Goal: Transaction & Acquisition: Purchase product/service

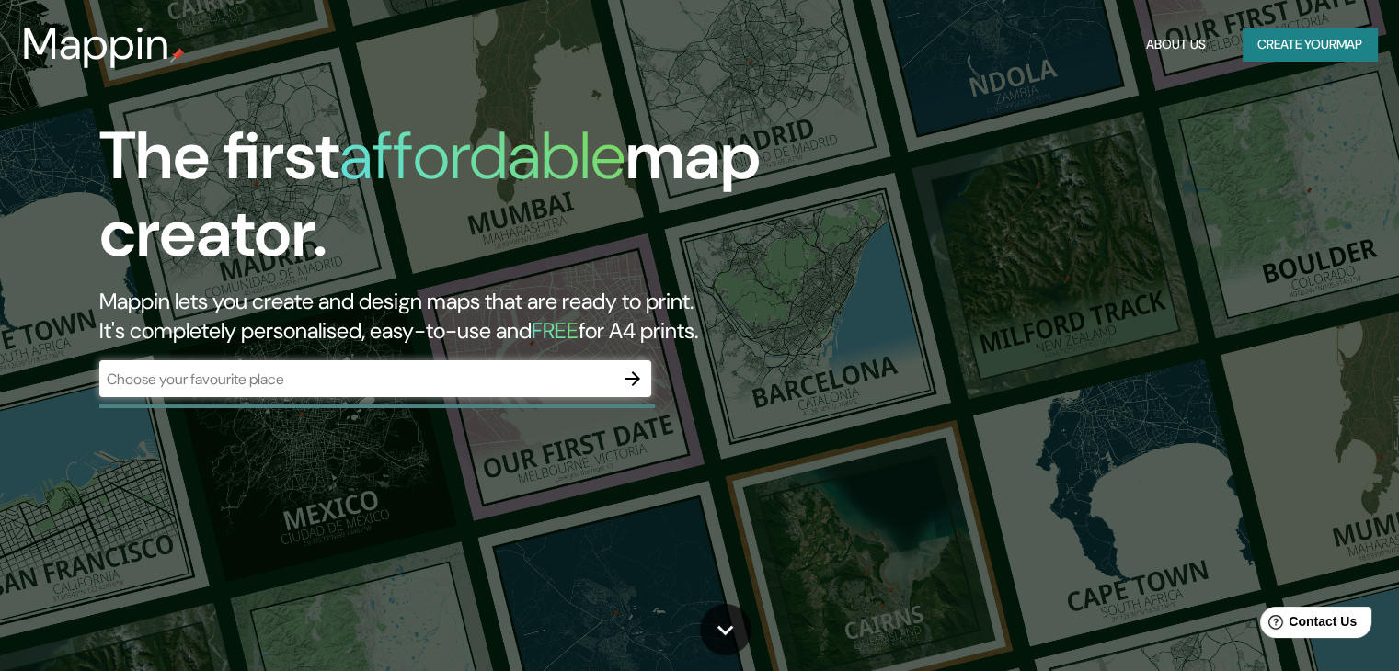
click at [1132, 273] on div "The first affordable map creator. Mappin lets you create and design maps that a…" at bounding box center [699, 335] width 1399 height 671
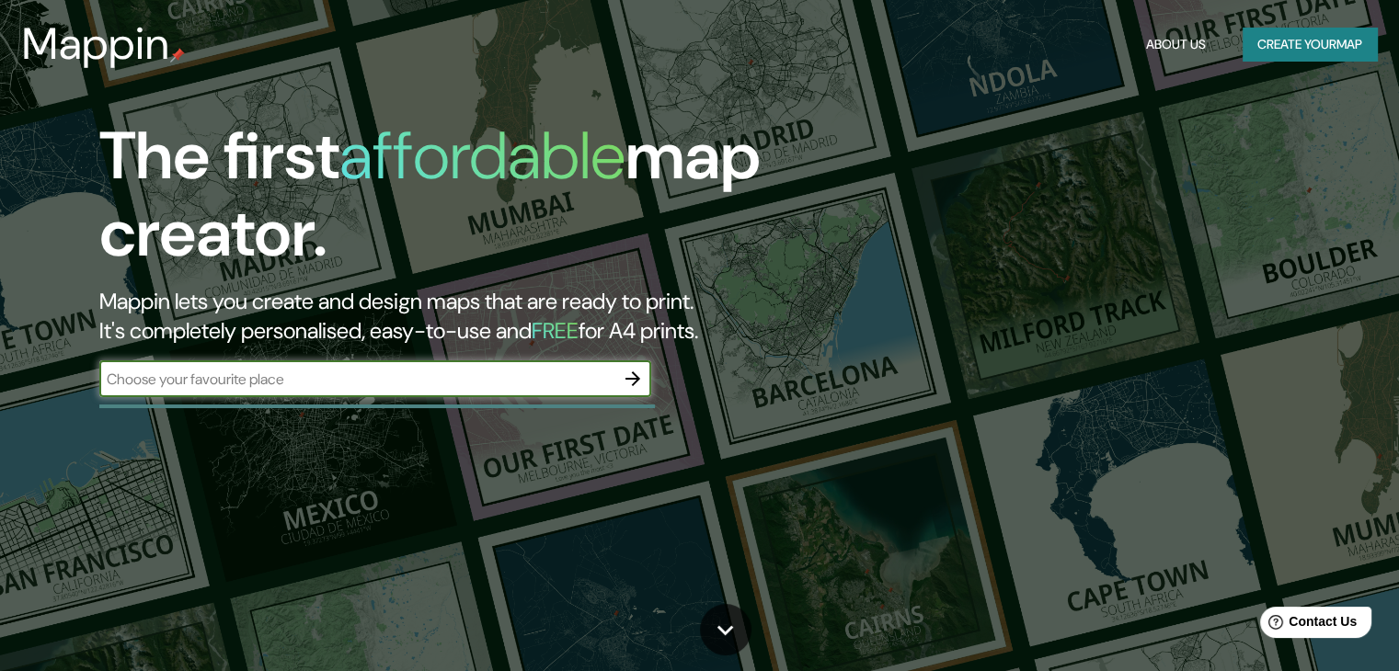
click at [611, 386] on input "text" at bounding box center [356, 379] width 515 height 21
click at [1290, 23] on div "Mappin About Us Create your map" at bounding box center [699, 44] width 1399 height 59
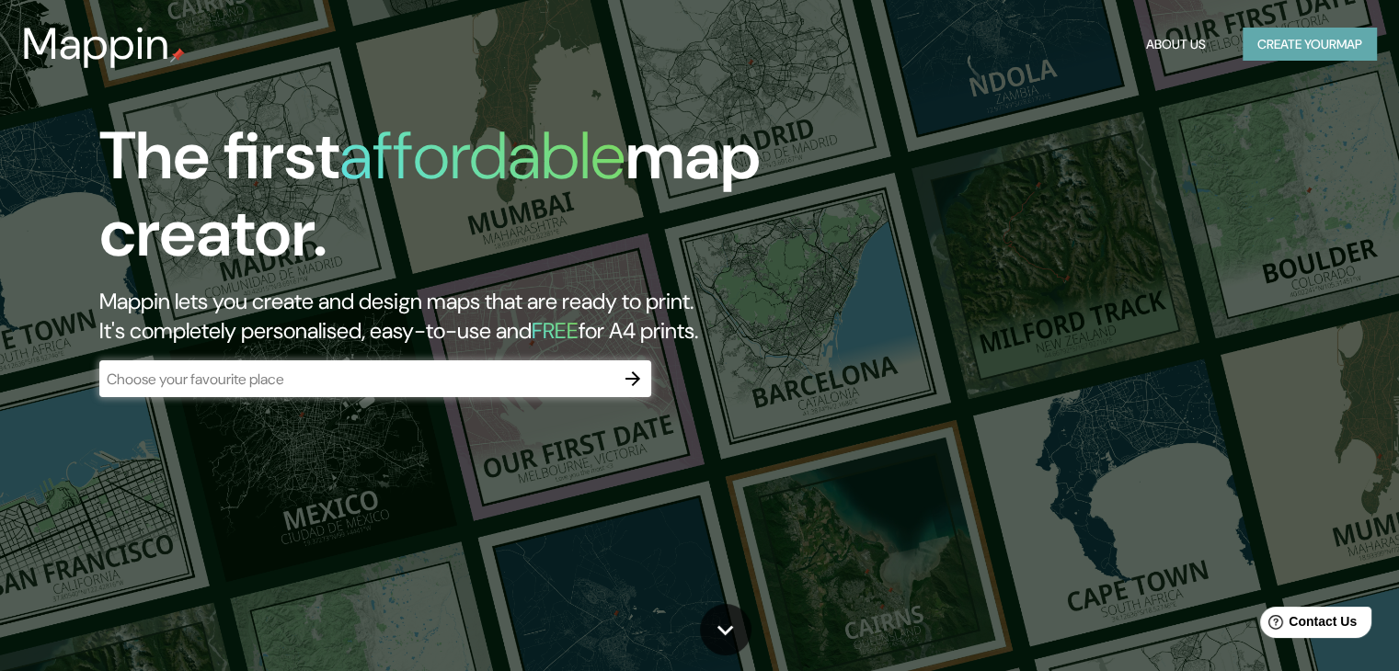
click at [1292, 36] on button "Create your map" at bounding box center [1310, 45] width 134 height 34
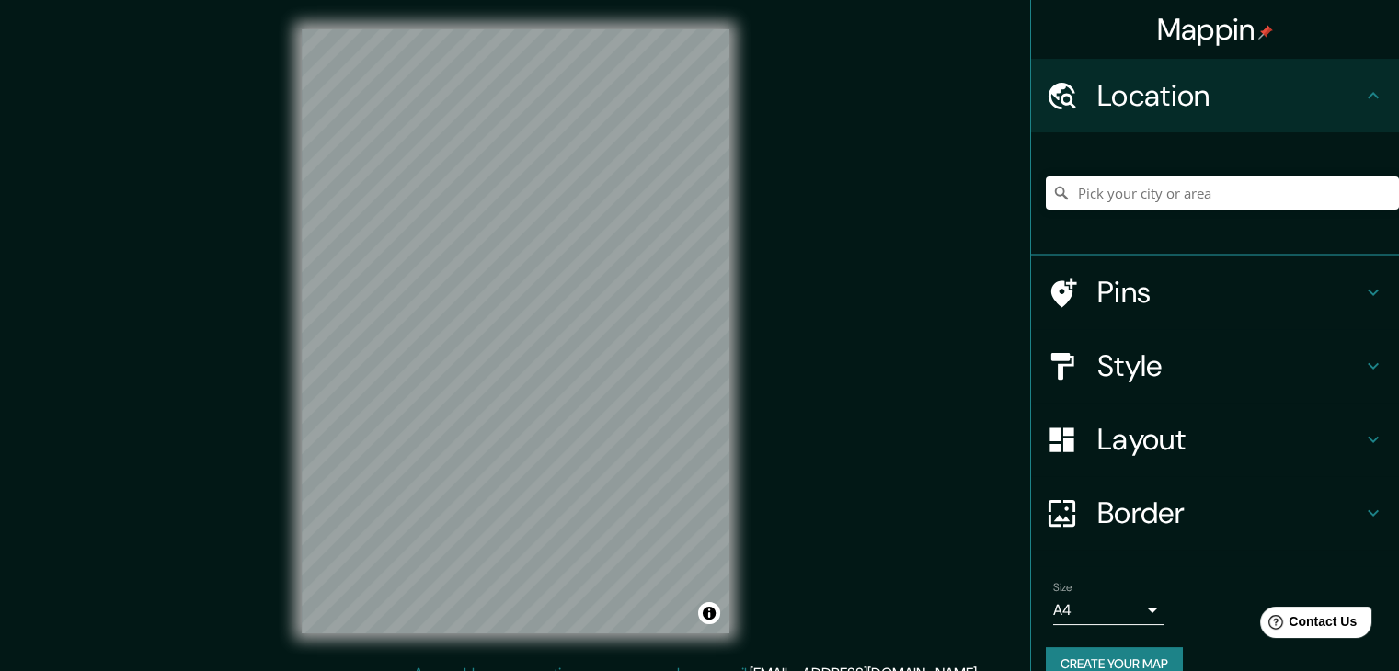
click at [1121, 174] on div at bounding box center [1222, 193] width 353 height 92
click at [1125, 188] on input "Pick your city or area" at bounding box center [1222, 193] width 353 height 33
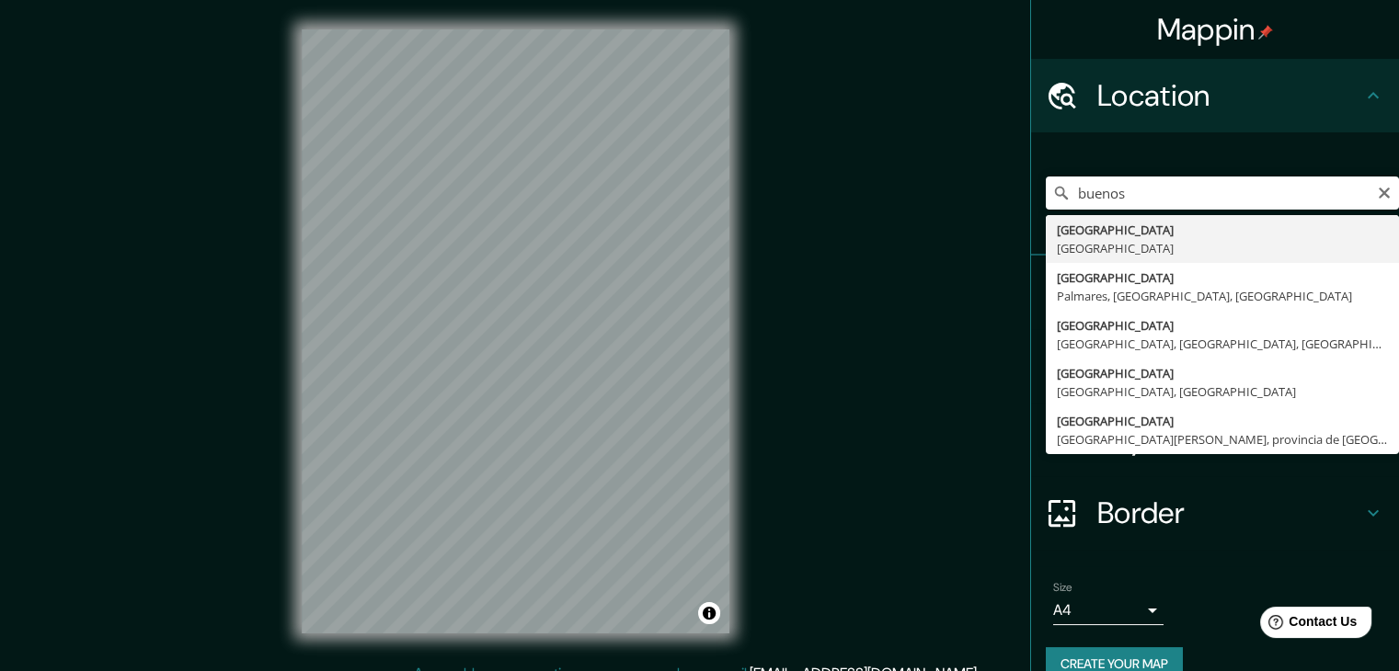
type input "[GEOGRAPHIC_DATA], [GEOGRAPHIC_DATA]"
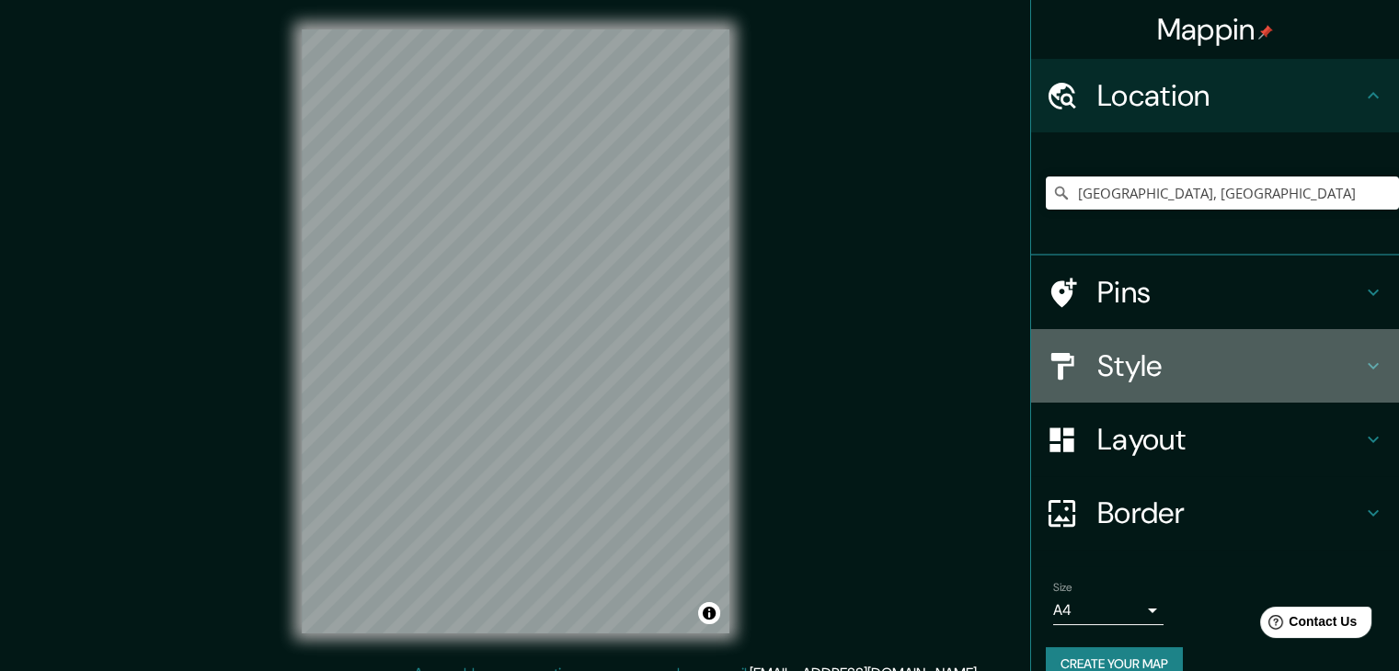
click at [1245, 386] on div "Style" at bounding box center [1215, 366] width 368 height 74
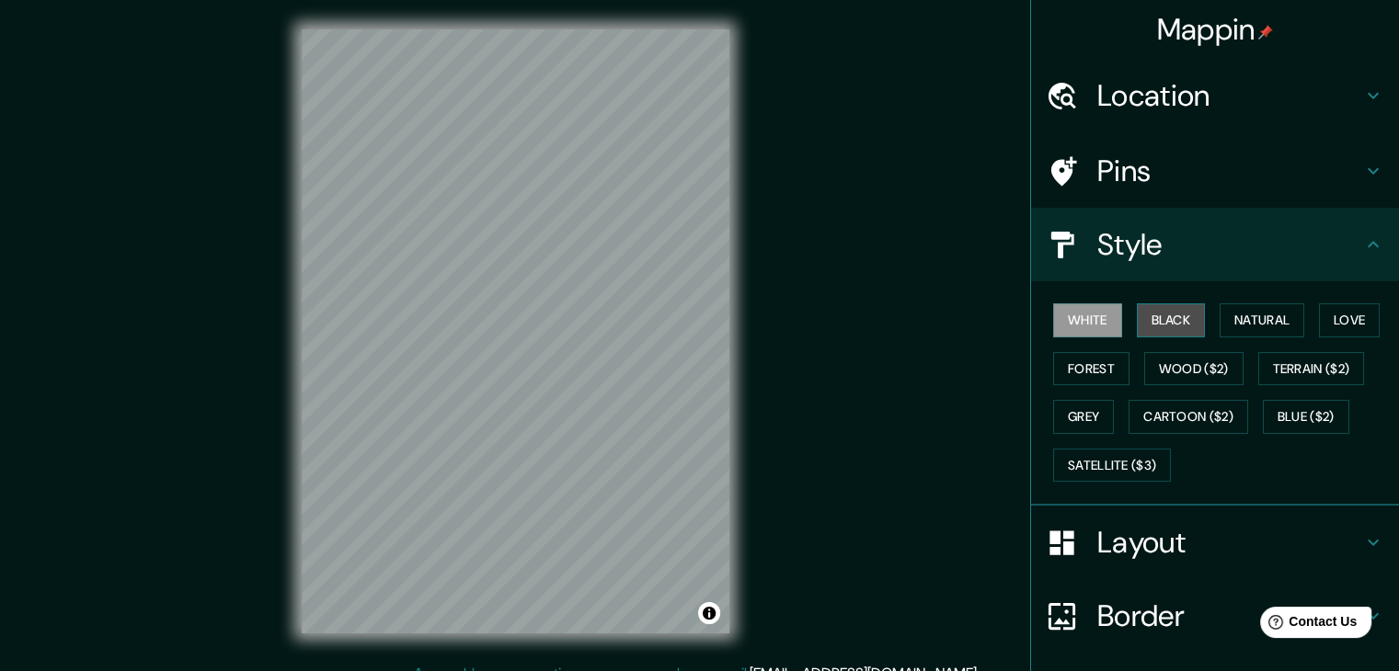
click at [1175, 315] on button "Black" at bounding box center [1171, 321] width 69 height 34
click at [1078, 373] on button "Forest" at bounding box center [1091, 369] width 76 height 34
click at [1156, 329] on button "Black" at bounding box center [1171, 321] width 69 height 34
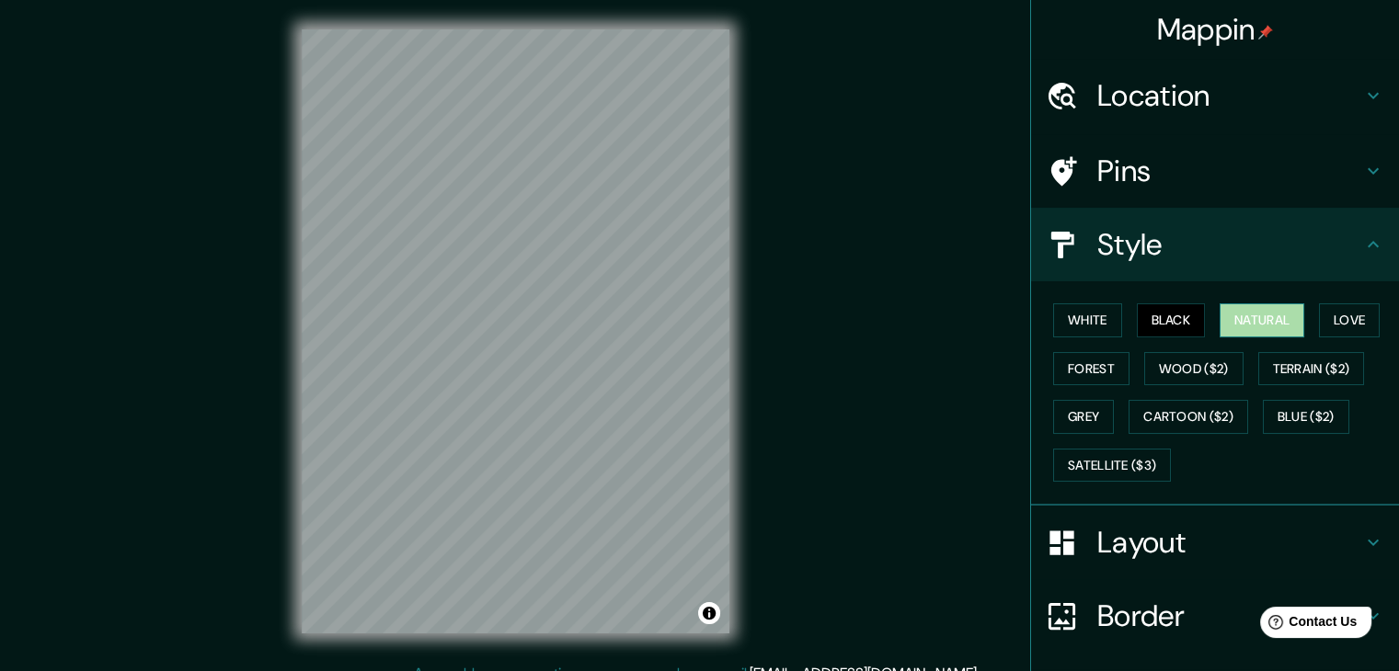
click at [1263, 321] on button "Natural" at bounding box center [1262, 321] width 85 height 34
click at [1171, 329] on button "Black" at bounding box center [1171, 321] width 69 height 34
click at [1084, 321] on button "White" at bounding box center [1087, 321] width 69 height 34
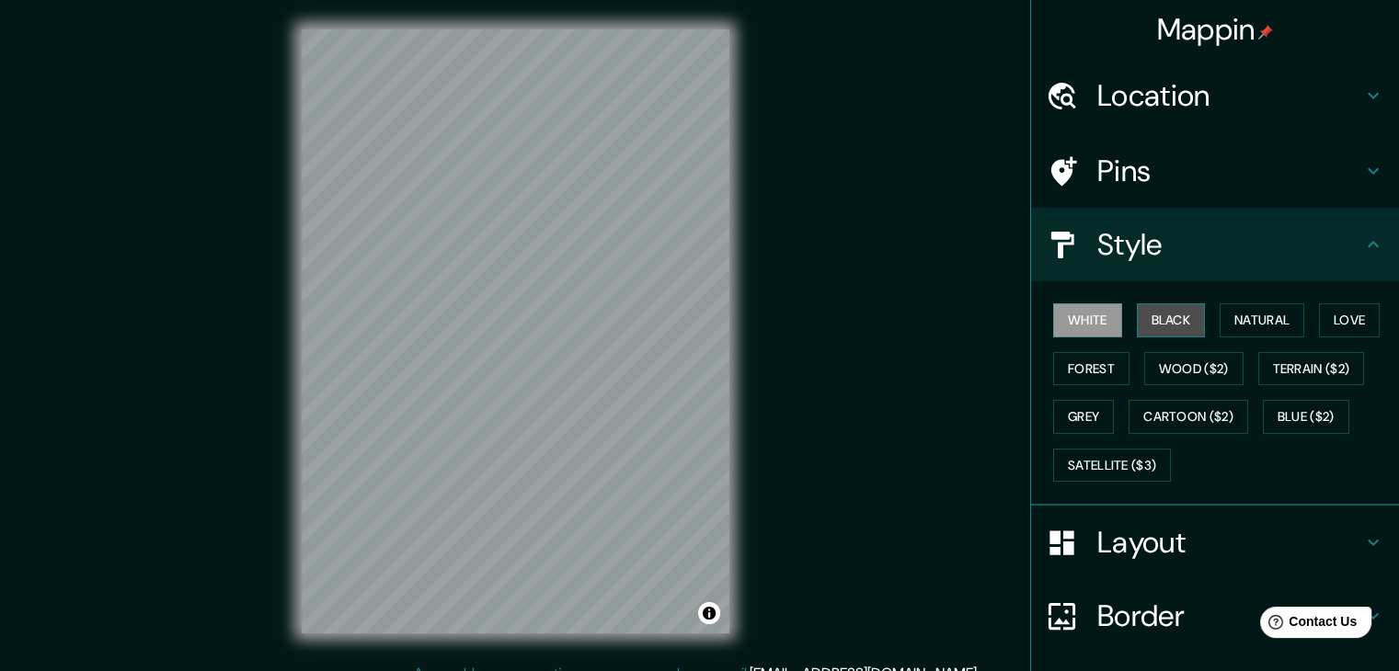
click at [1137, 316] on button "Black" at bounding box center [1171, 321] width 69 height 34
click at [1087, 417] on button "Grey" at bounding box center [1083, 417] width 61 height 34
click at [1174, 328] on button "Black" at bounding box center [1171, 321] width 69 height 34
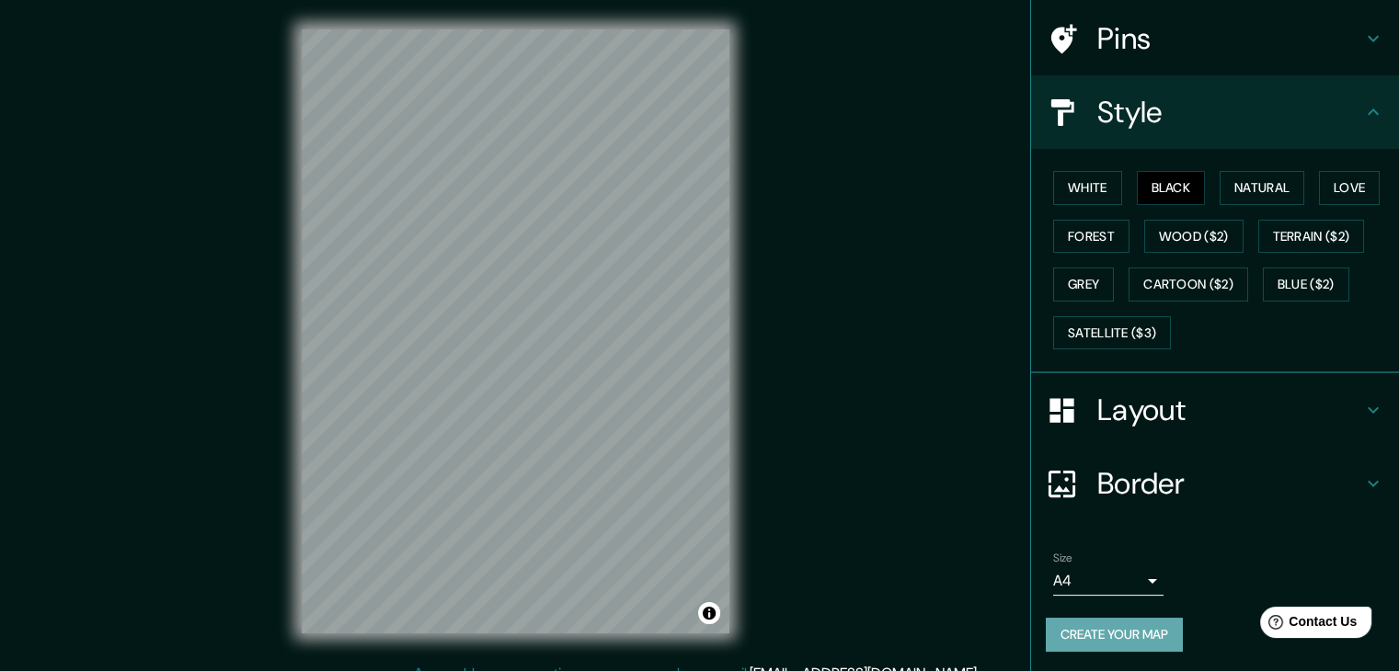
click at [1118, 634] on button "Create your map" at bounding box center [1114, 635] width 137 height 34
click at [714, 617] on button "Toggle attribution" at bounding box center [709, 613] width 22 height 22
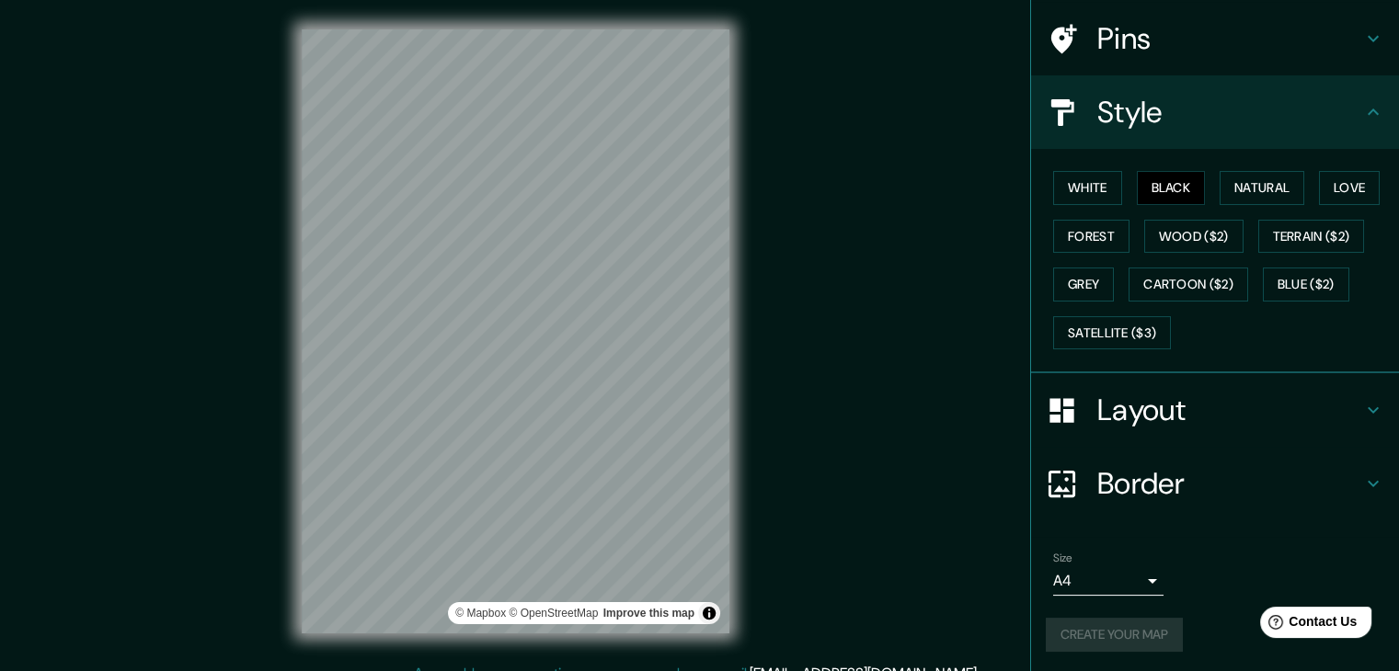
click at [836, 509] on div "Mappin Location [GEOGRAPHIC_DATA], [GEOGRAPHIC_DATA] Pins Style White Black Nat…" at bounding box center [699, 346] width 1399 height 693
click at [221, 303] on div "Mappin Location [GEOGRAPHIC_DATA], [GEOGRAPHIC_DATA] Pins Style White Black Nat…" at bounding box center [699, 346] width 1399 height 693
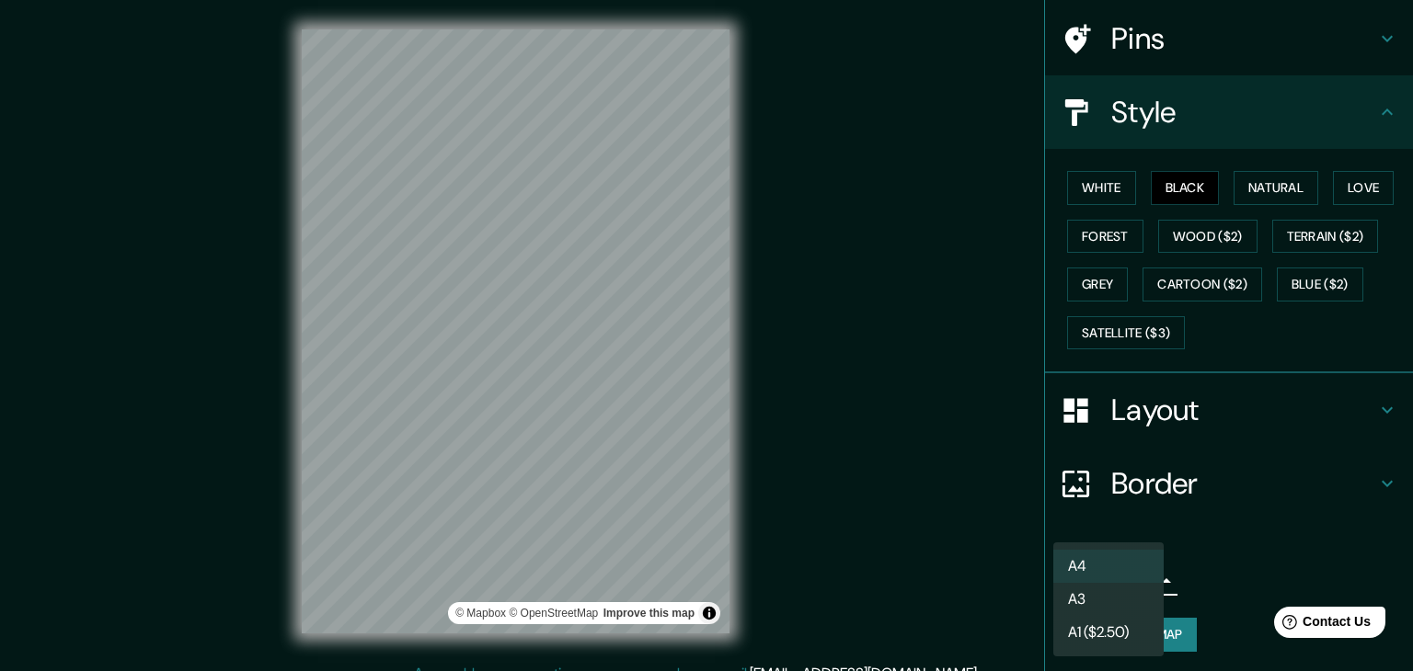
click at [1135, 578] on body "Mappin Location [GEOGRAPHIC_DATA], [GEOGRAPHIC_DATA] Pins Style White Black Nat…" at bounding box center [706, 335] width 1413 height 671
click at [1126, 612] on li "A3" at bounding box center [1108, 599] width 110 height 33
type input "a4"
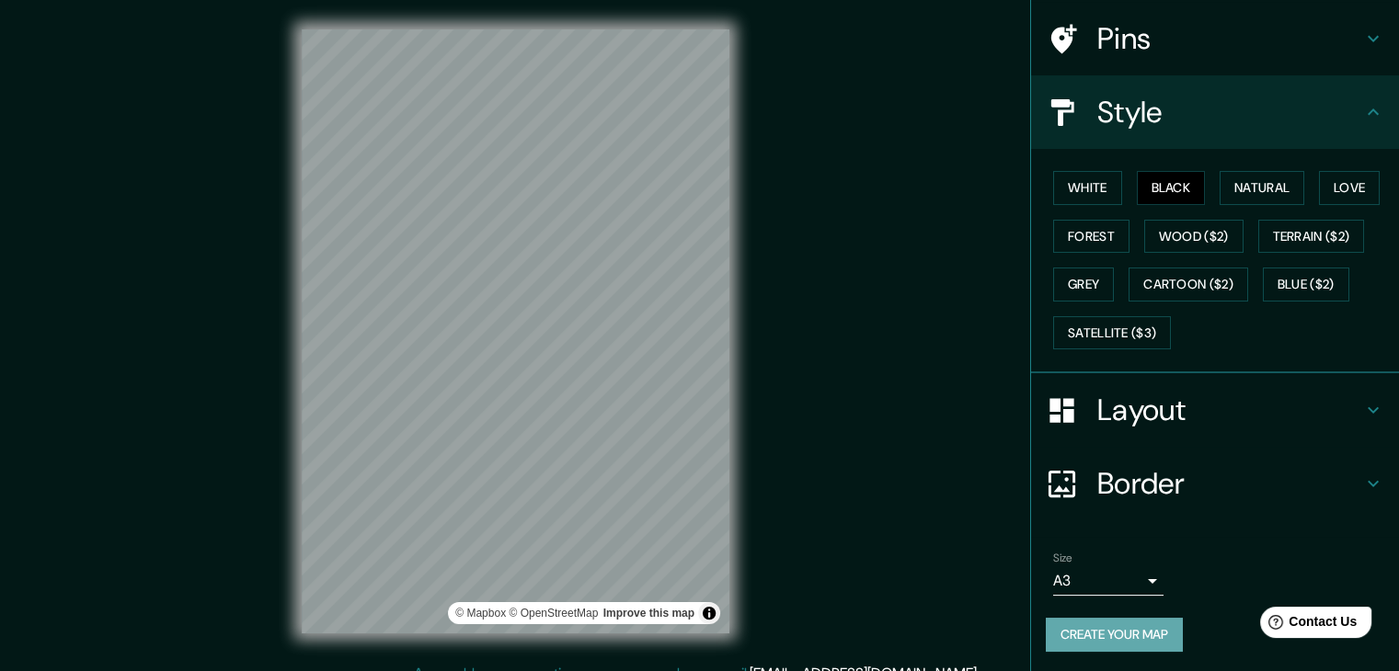
click at [1121, 631] on button "Create your map" at bounding box center [1114, 635] width 137 height 34
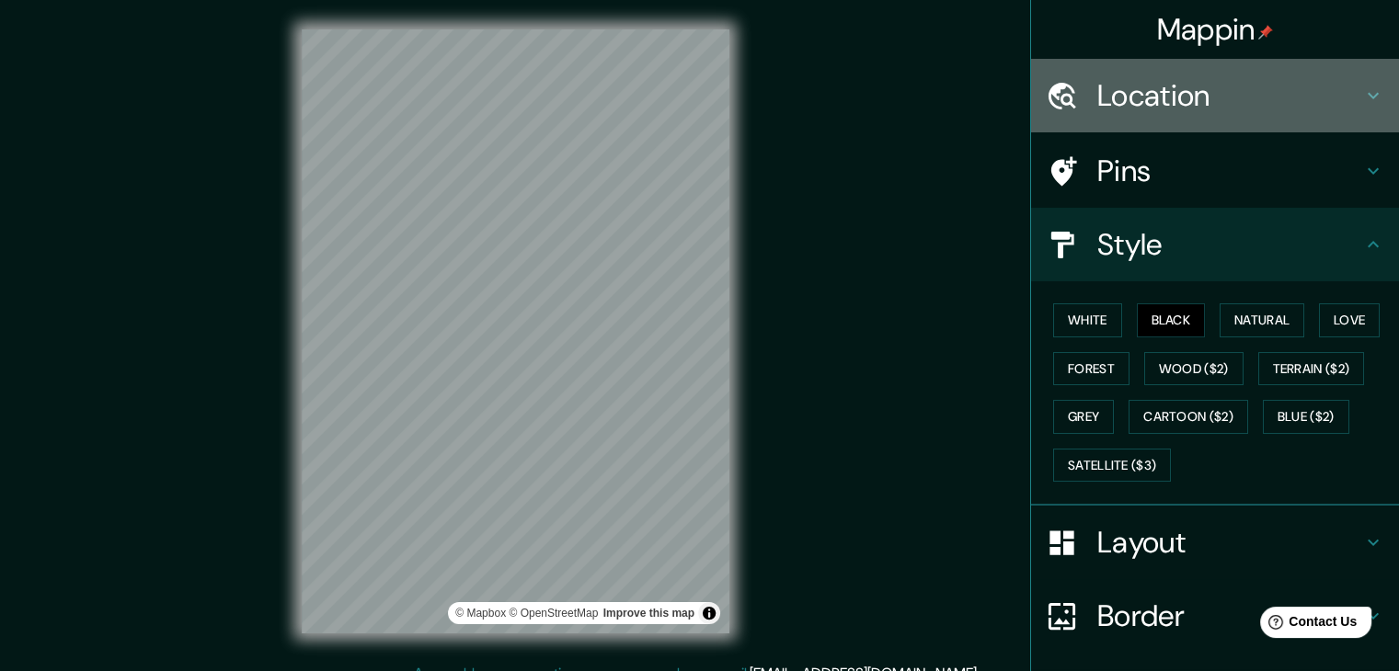
click at [1258, 109] on h4 "Location" at bounding box center [1229, 95] width 265 height 37
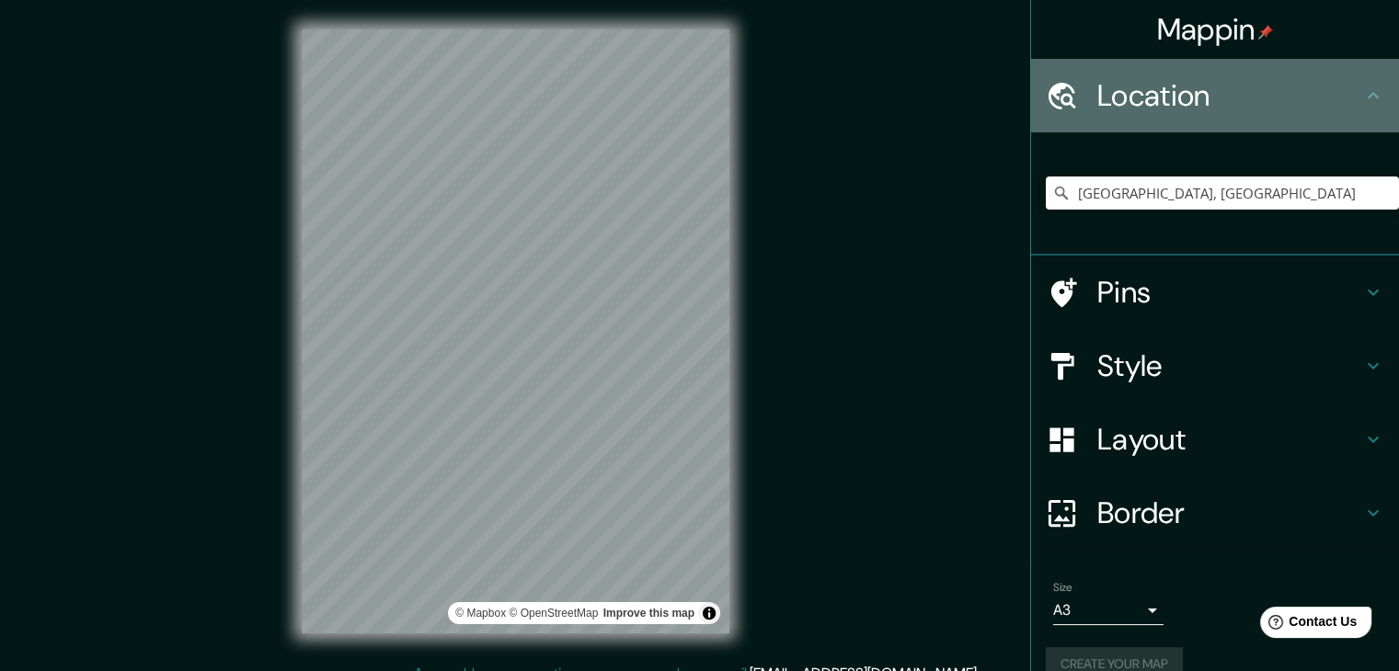
click at [1258, 109] on h4 "Location" at bounding box center [1229, 95] width 265 height 37
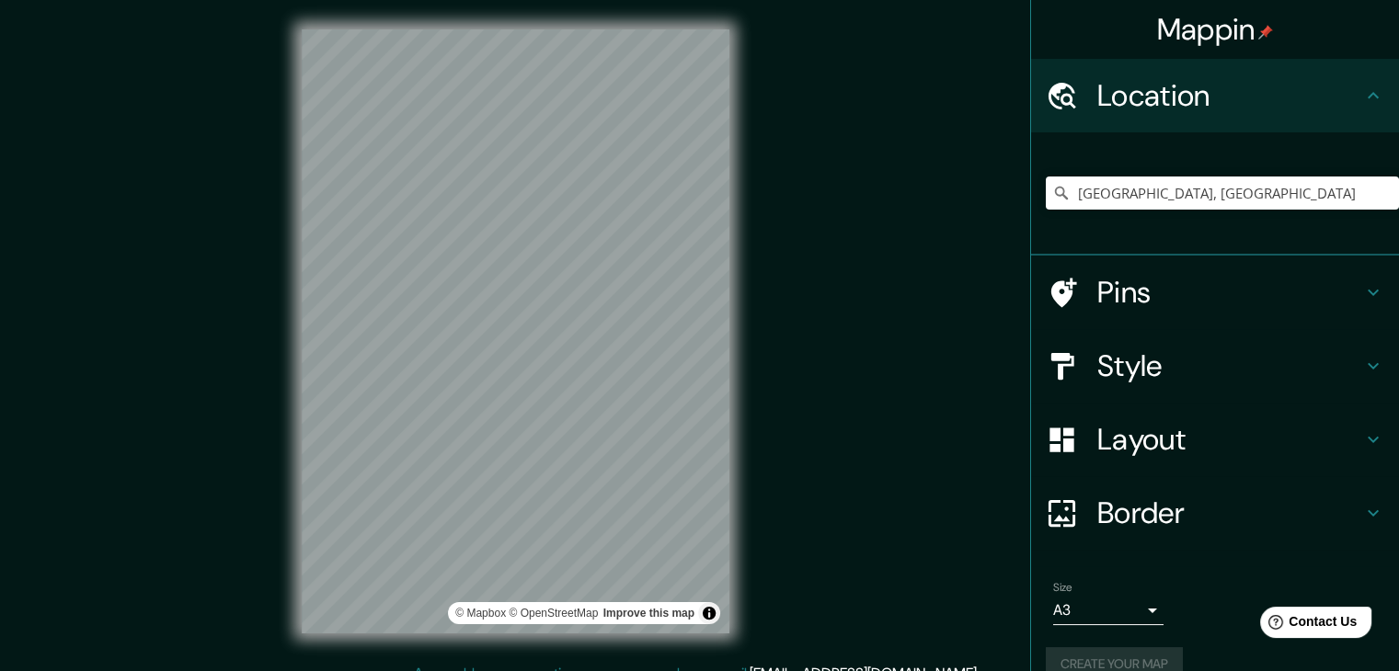
scroll to position [21, 0]
